Goal: Use online tool/utility

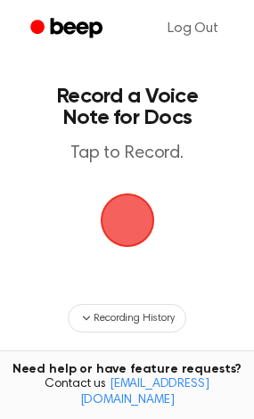
click at [128, 220] on span "button" at bounding box center [128, 220] width 50 height 50
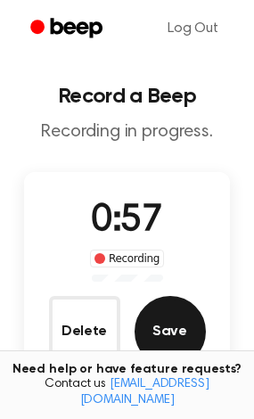
click at [184, 326] on button "Save" at bounding box center [170, 331] width 71 height 71
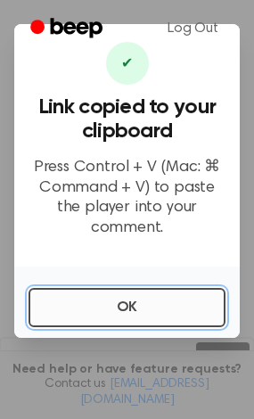
click at [116, 297] on button "OK" at bounding box center [127, 307] width 197 height 39
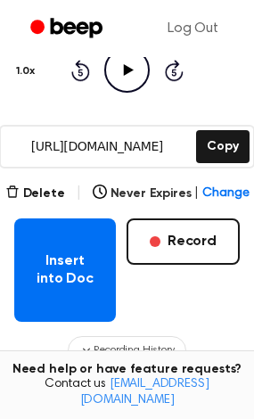
scroll to position [211, 0]
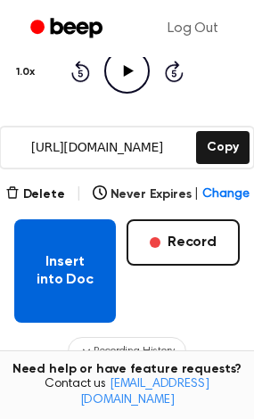
click at [68, 262] on button "Insert into Doc" at bounding box center [65, 270] width 102 height 103
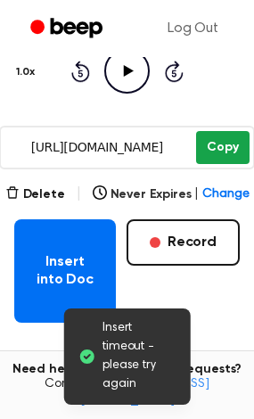
click at [205, 154] on button "Copy" at bounding box center [222, 147] width 53 height 33
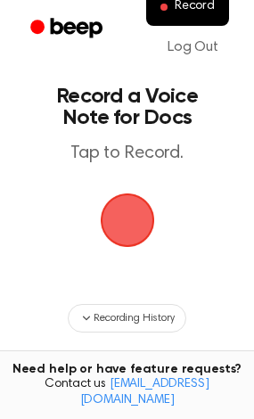
click at [127, 215] on span "button" at bounding box center [128, 220] width 50 height 50
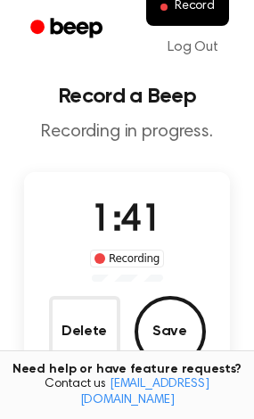
click at [131, 330] on div "Delete Save" at bounding box center [127, 331] width 157 height 71
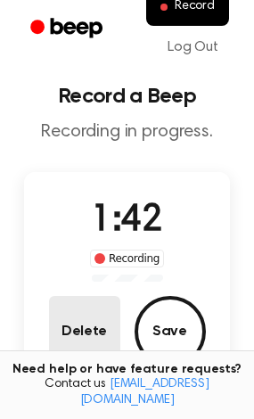
click at [96, 326] on button "Delete" at bounding box center [84, 331] width 71 height 71
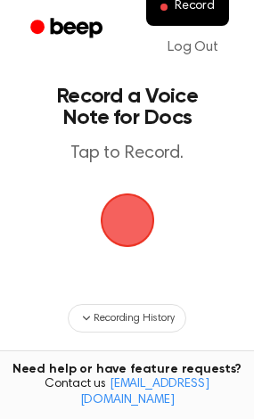
click at [111, 209] on span "button" at bounding box center [127, 221] width 54 height 54
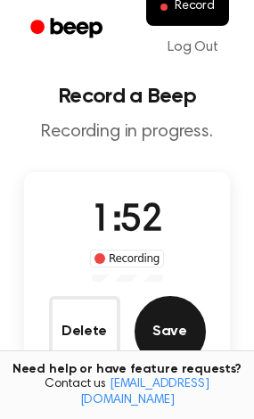
click at [169, 331] on button "Save" at bounding box center [170, 331] width 71 height 71
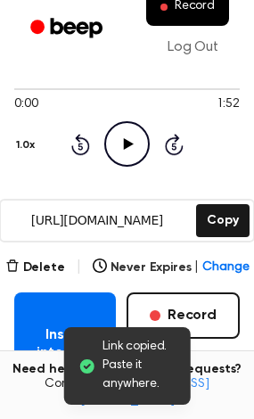
scroll to position [139, 0]
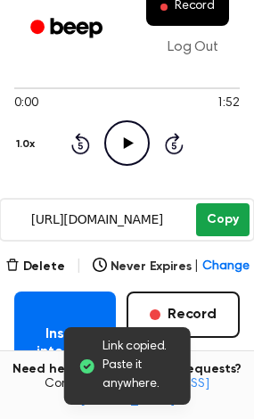
click at [222, 228] on button "Copy" at bounding box center [222, 219] width 53 height 33
